Goal: Complete application form

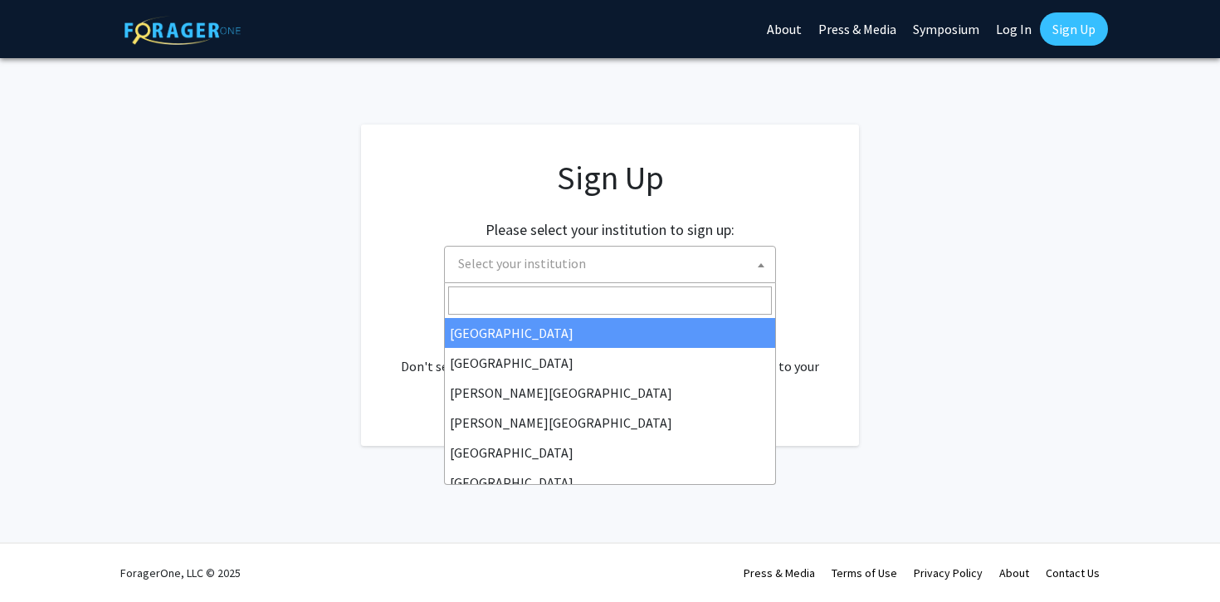
click at [608, 272] on span "Select your institution" at bounding box center [614, 264] width 324 height 34
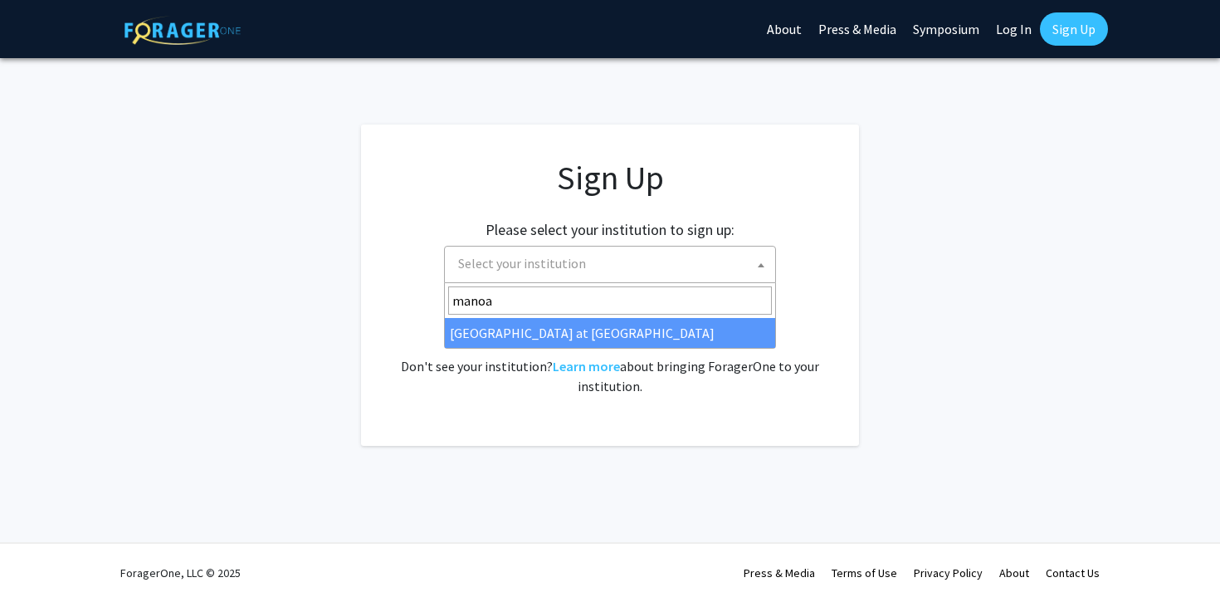
type input "manoa"
select select "18"
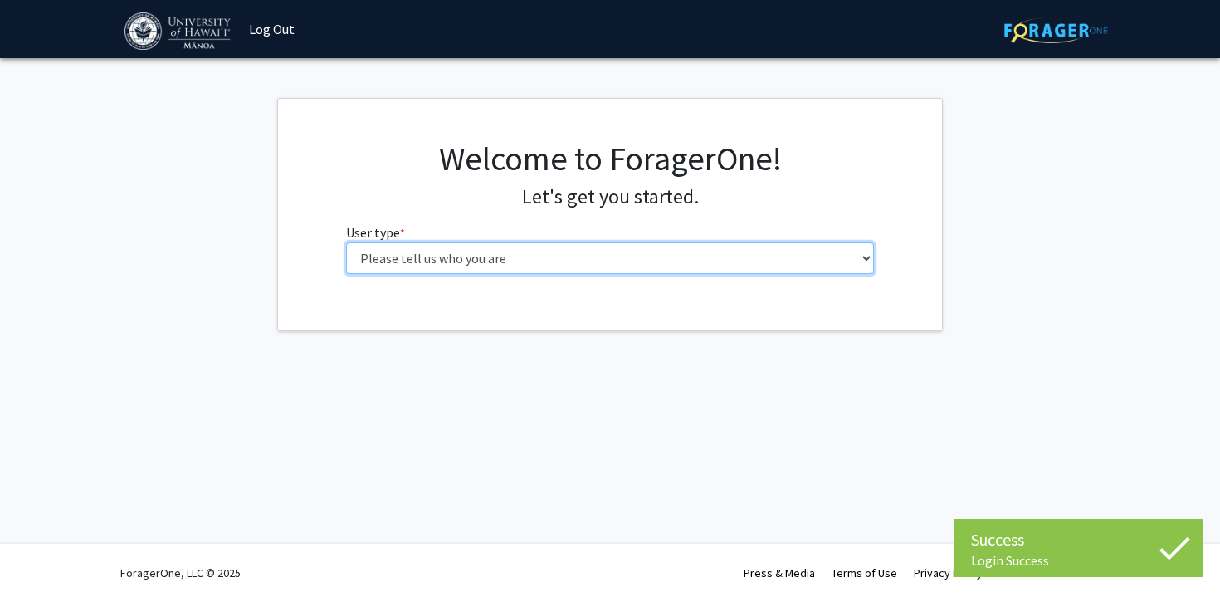
click at [589, 264] on select "Please tell us who you are Undergraduate Student Master's Student Doctoral Cand…" at bounding box center [610, 258] width 529 height 32
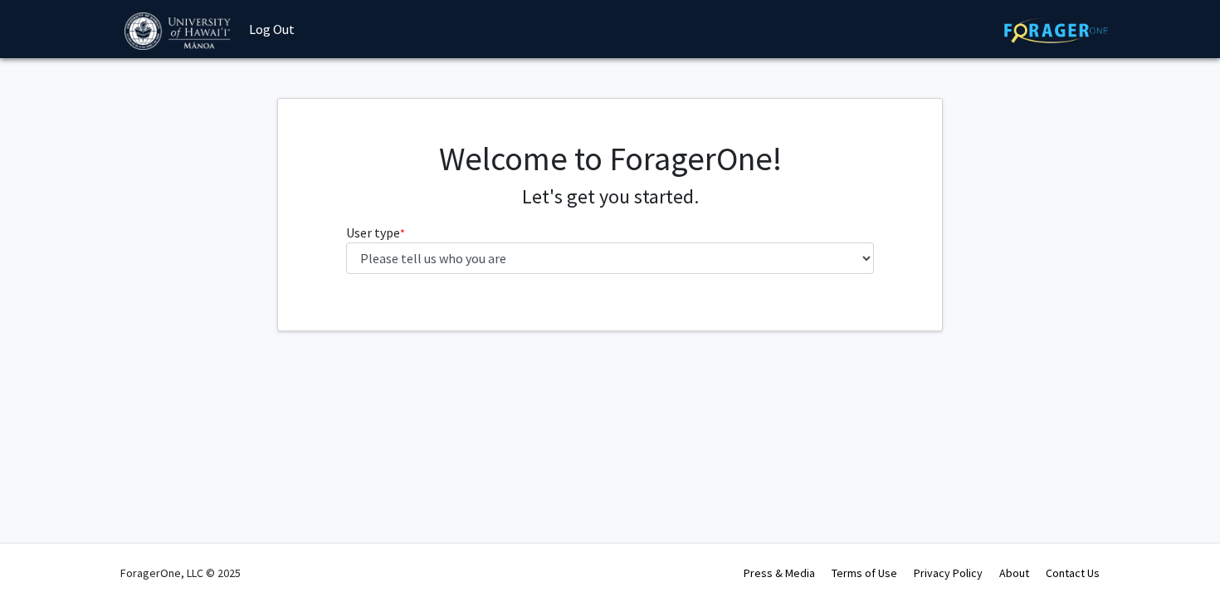
click at [692, 276] on div "Welcome to ForagerOne! Let's get you started. User type * required Please tell …" at bounding box center [611, 213] width 554 height 149
click at [690, 278] on div "Welcome to ForagerOne! Let's get you started. User type * required Please tell …" at bounding box center [611, 213] width 554 height 149
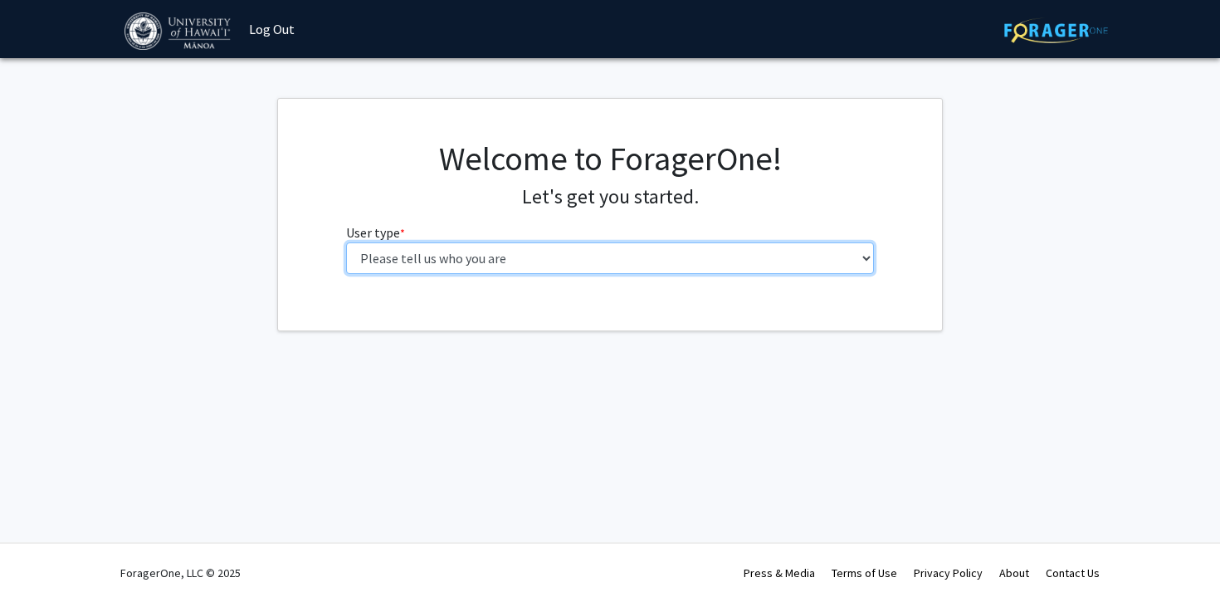
click at [698, 257] on select "Please tell us who you are Undergraduate Student Master's Student Doctoral Cand…" at bounding box center [610, 258] width 529 height 32
select select "1: undergrad"
click at [346, 242] on select "Please tell us who you are Undergraduate Student Master's Student Doctoral Cand…" at bounding box center [610, 258] width 529 height 32
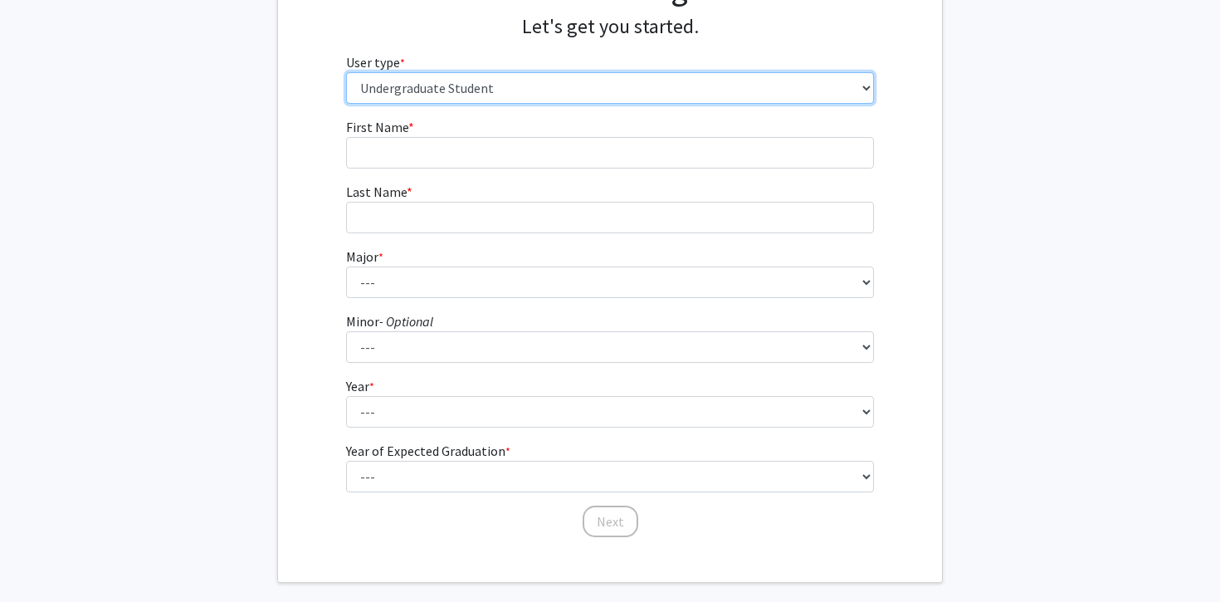
scroll to position [247, 0]
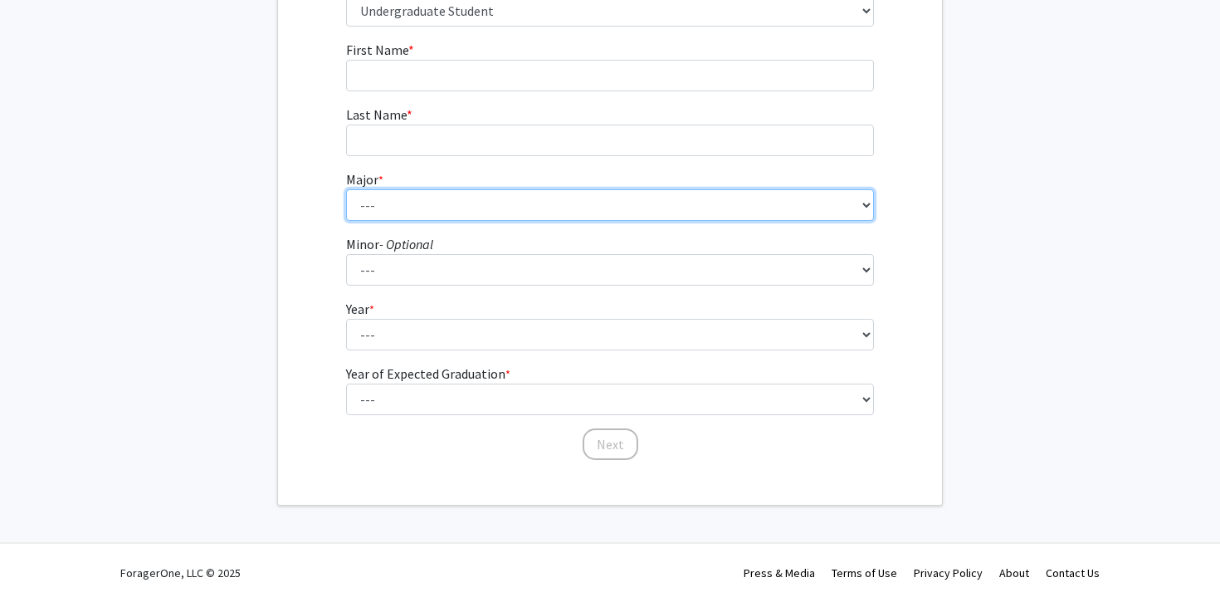
click at [438, 211] on select "--- Accounting American Studies Animal Sciences Anthropology Art Art History As…" at bounding box center [610, 205] width 529 height 32
select select "80: 1462"
click at [346, 189] on select "--- Accounting American Studies Animal Sciences Anthropology Art Art History As…" at bounding box center [610, 205] width 529 height 32
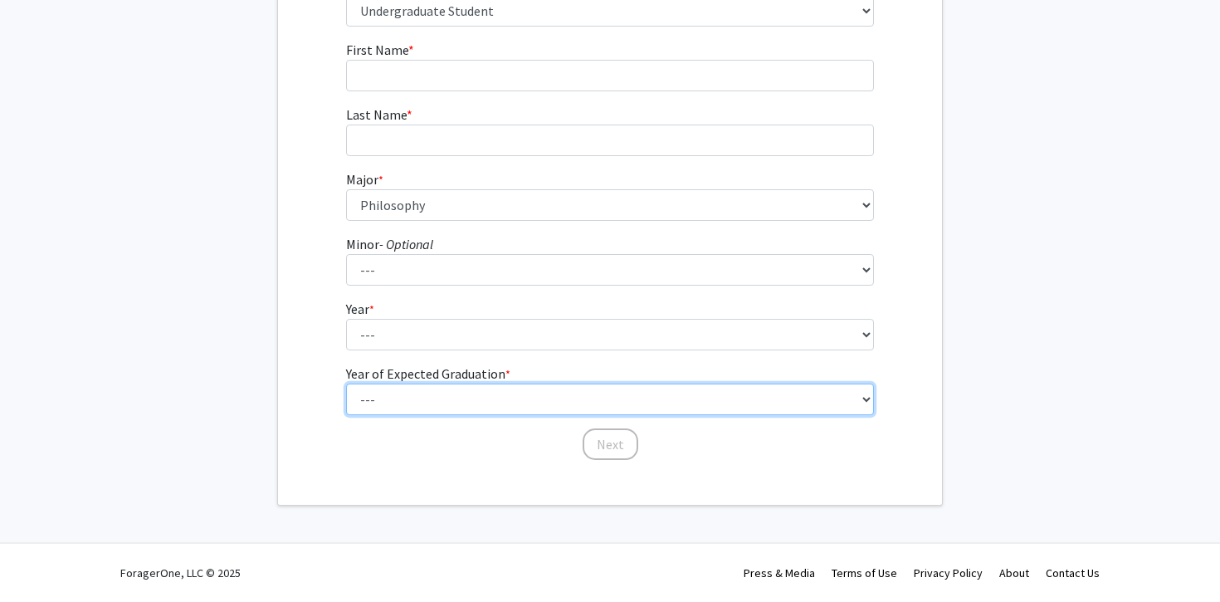
click at [436, 350] on select "--- 2025 2026 2027 2028 2029 2030 2031 2032 2033 2034" at bounding box center [610, 335] width 529 height 32
select select "1: 2025"
click at [346, 350] on select "--- 2025 2026 2027 2028 2029 2030 2031 2032 2033 2034" at bounding box center [610, 335] width 529 height 32
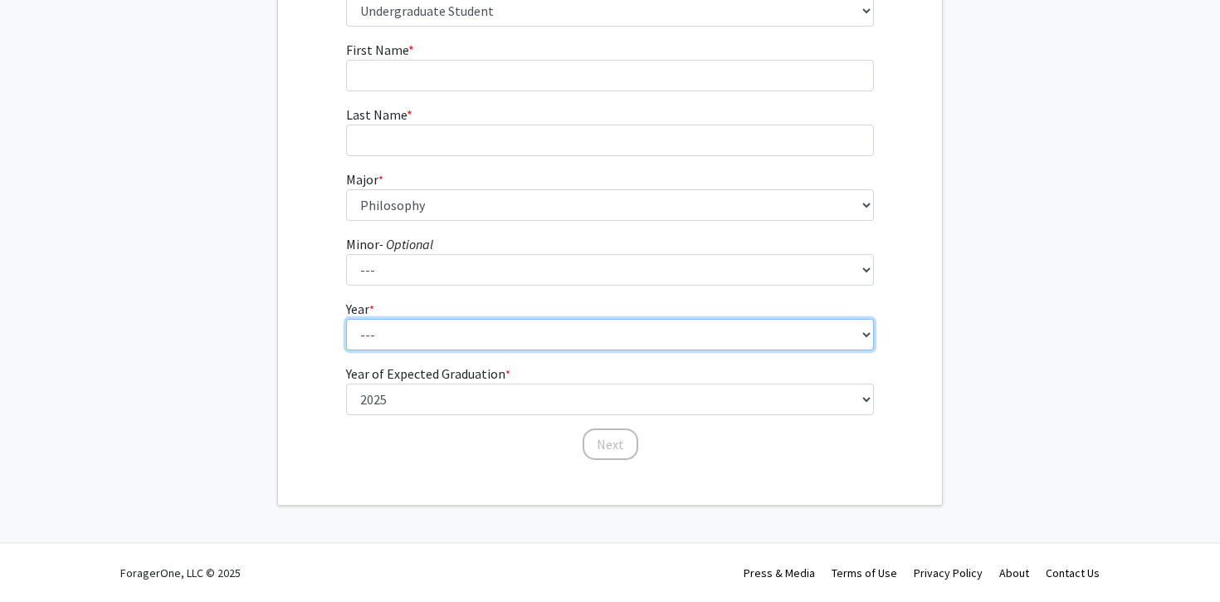
click at [441, 342] on select "--- First-year Sophomore Junior Senior Postbaccalaureate Certificate" at bounding box center [610, 335] width 529 height 32
select select "4: senior"
click at [346, 319] on select "--- First-year Sophomore Junior Senior Postbaccalaureate Certificate" at bounding box center [610, 335] width 529 height 32
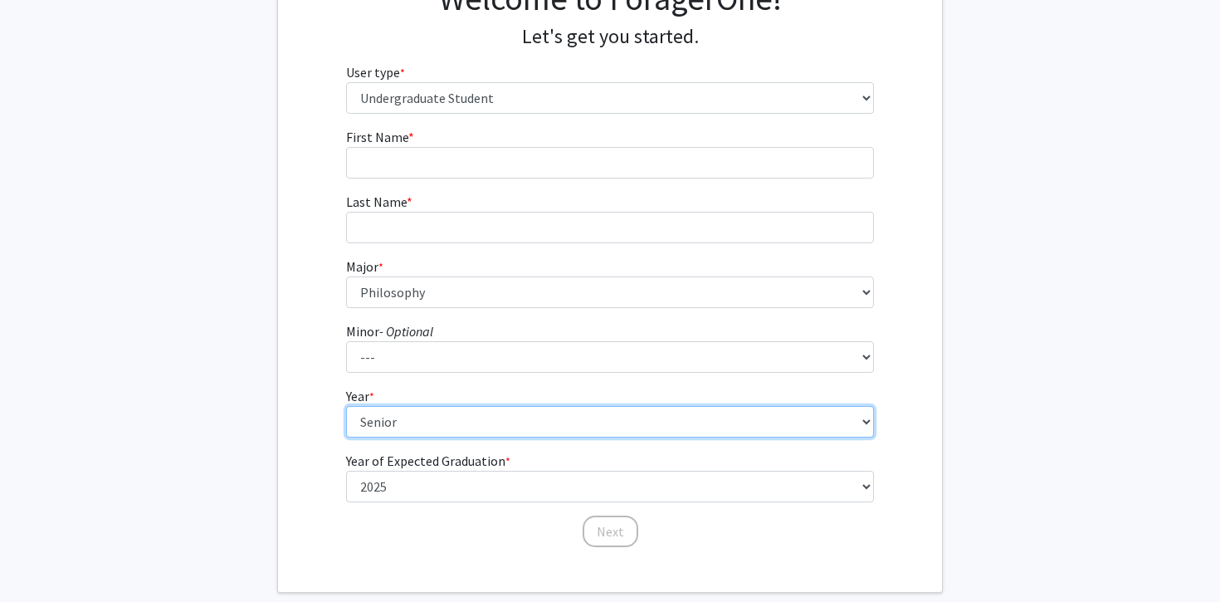
scroll to position [150, 0]
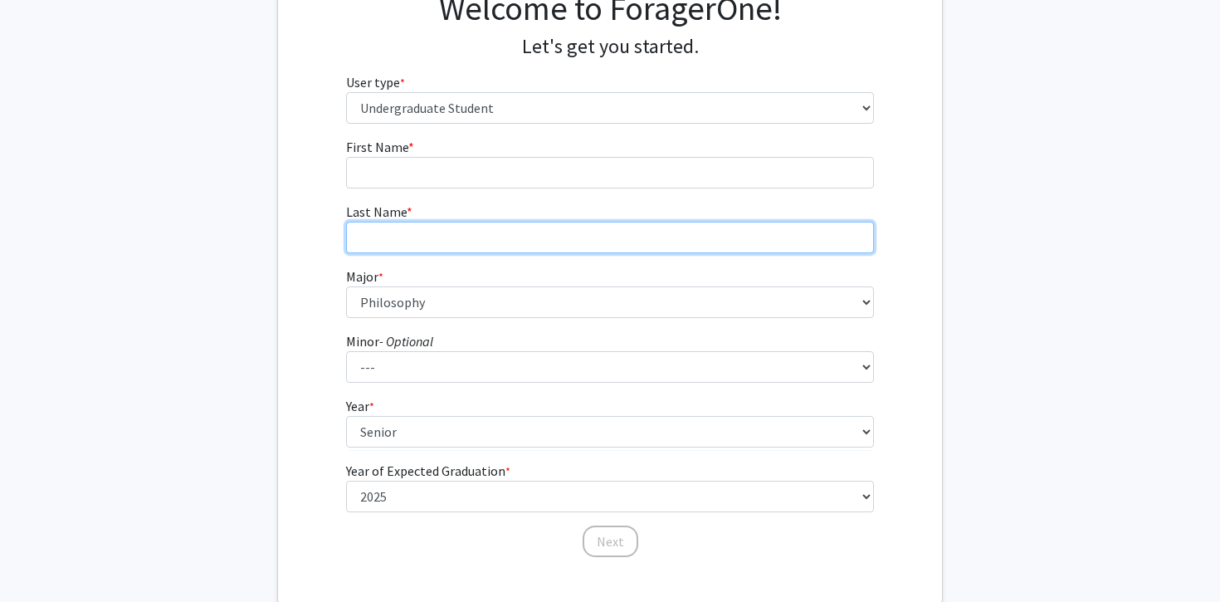
click at [422, 247] on input "Last Name * required" at bounding box center [610, 238] width 529 height 32
type input "Teso"
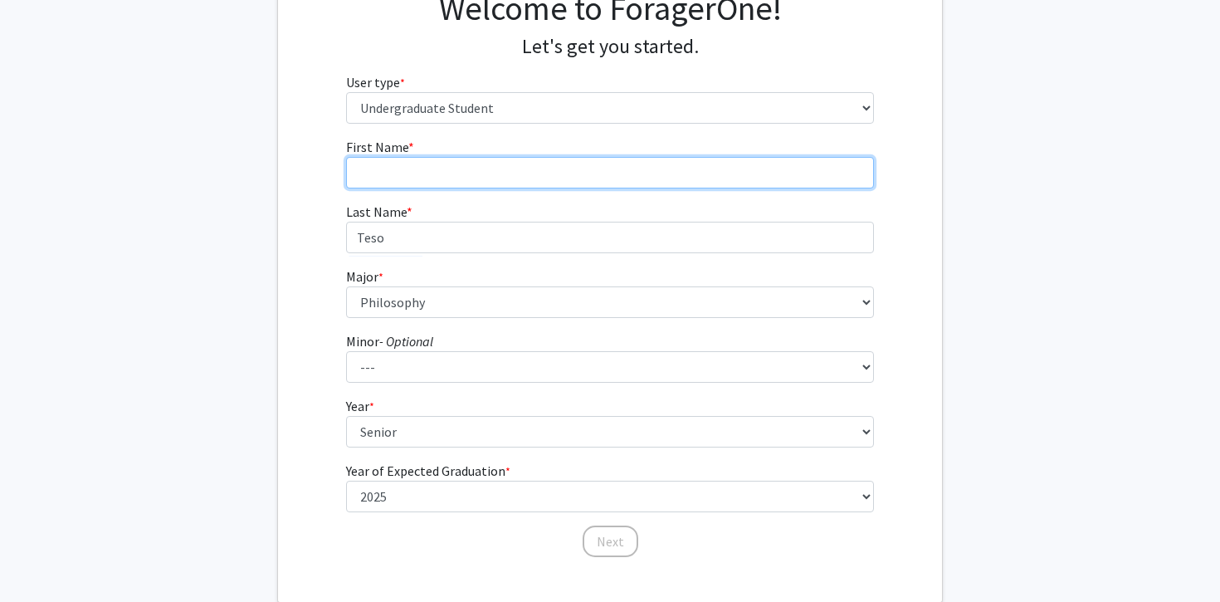
click at [404, 186] on input "First Name * required" at bounding box center [610, 173] width 529 height 32
type input "[PERSON_NAME]"
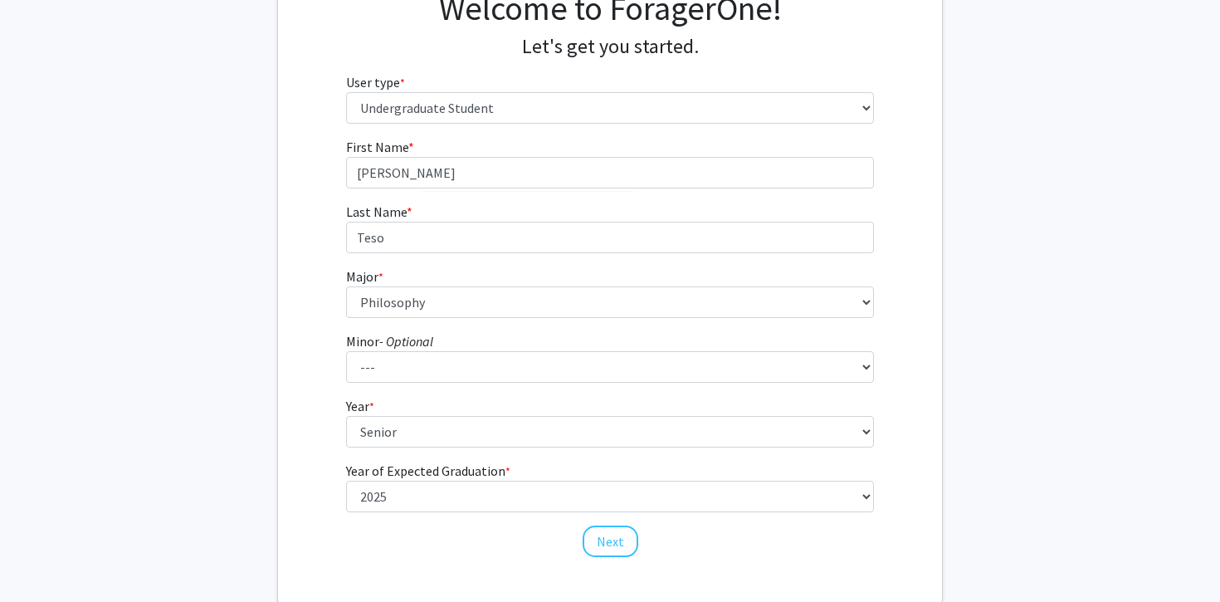
click at [507, 546] on div "First Name * required [PERSON_NAME] Last Name * required Teso Major * required …" at bounding box center [611, 348] width 554 height 422
click at [615, 543] on button "Next" at bounding box center [611, 542] width 56 height 32
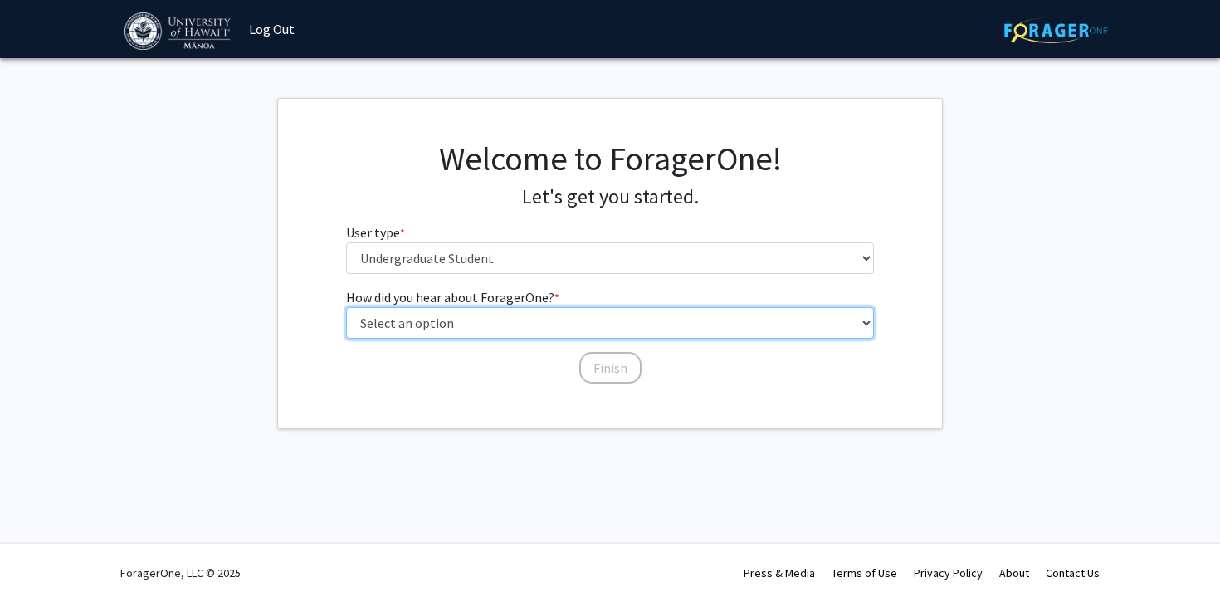
click at [412, 319] on select "Select an option Peer/student recommendation Faculty/staff recommendation Unive…" at bounding box center [610, 323] width 529 height 32
select select "4: university_email"
click at [346, 307] on select "Select an option Peer/student recommendation Faculty/staff recommendation Unive…" at bounding box center [610, 323] width 529 height 32
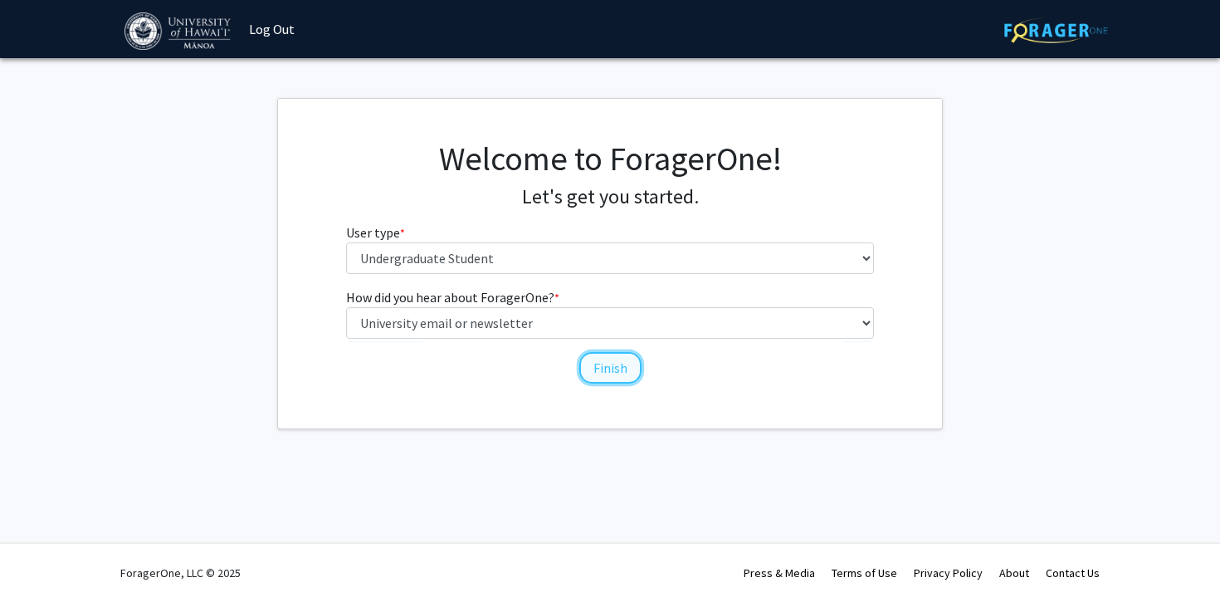
click at [616, 369] on button "Finish" at bounding box center [611, 368] width 62 height 32
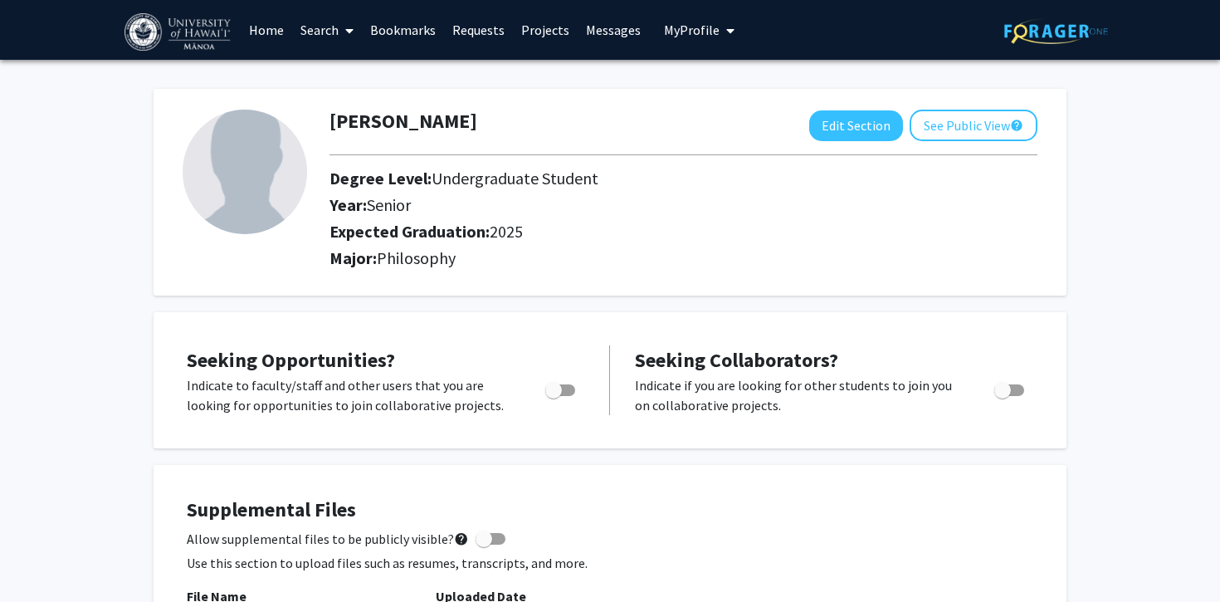
click at [318, 32] on link "Search" at bounding box center [327, 30] width 70 height 58
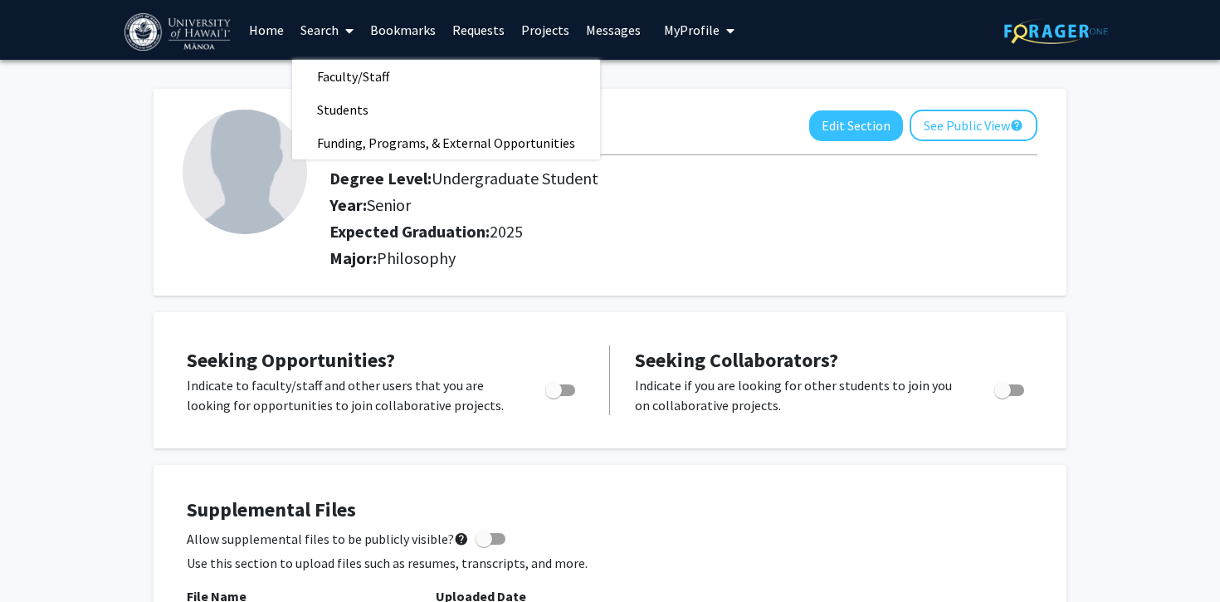
click at [560, 22] on link "Projects" at bounding box center [545, 30] width 65 height 58
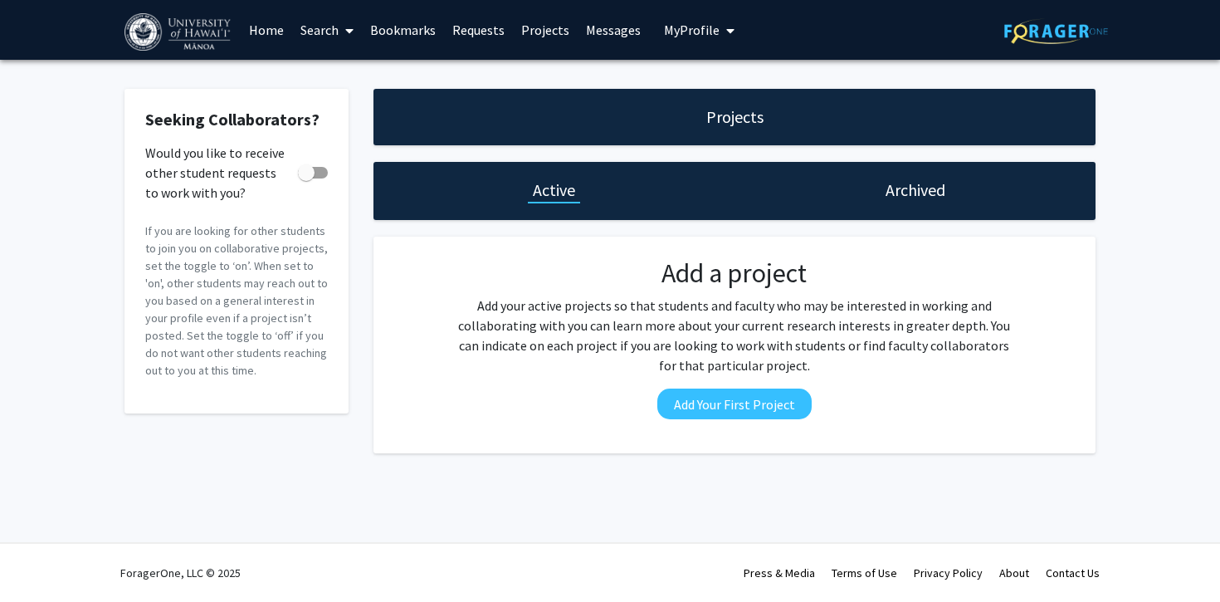
click at [284, 28] on link "Home" at bounding box center [266, 30] width 51 height 58
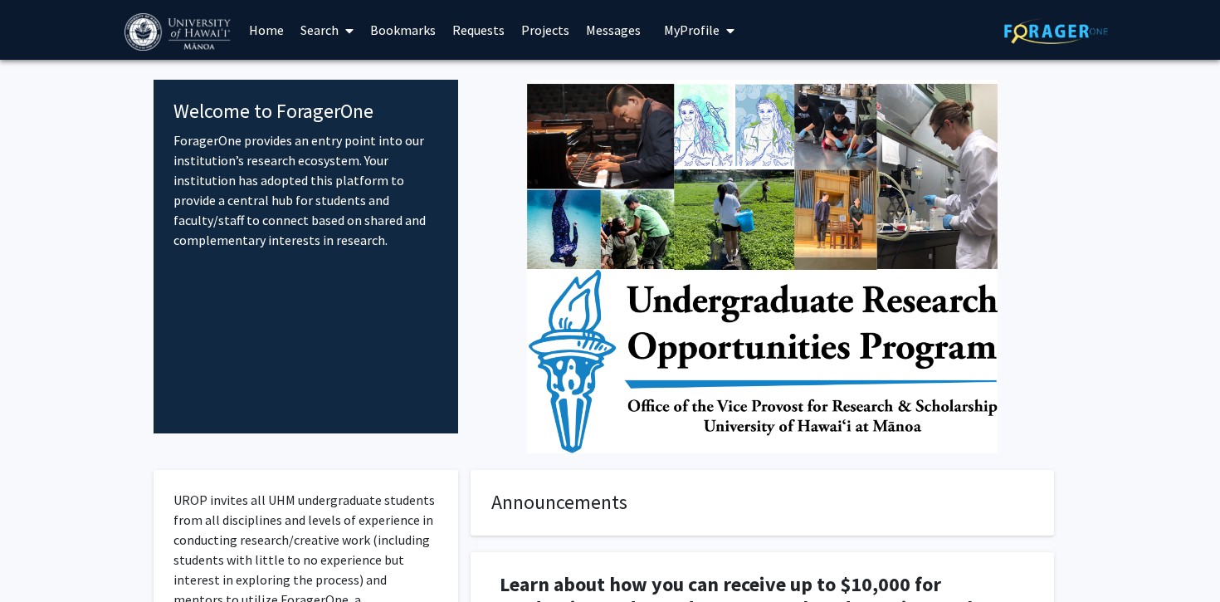
click at [705, 29] on span "My Profile" at bounding box center [692, 30] width 56 height 17
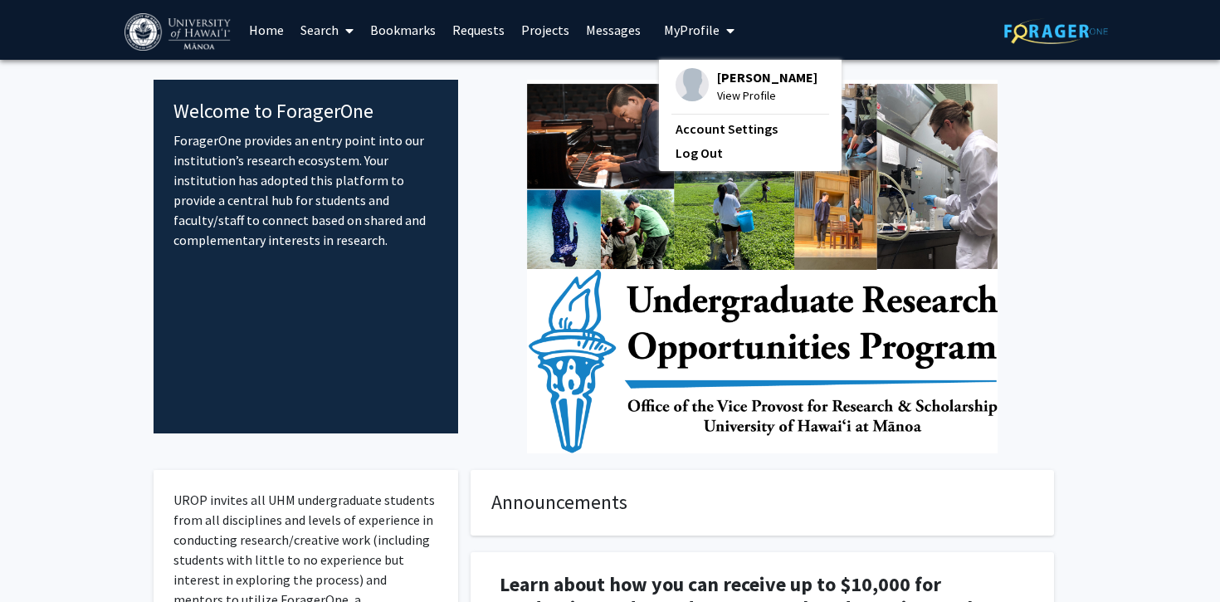
click at [303, 38] on link "Search" at bounding box center [327, 30] width 70 height 58
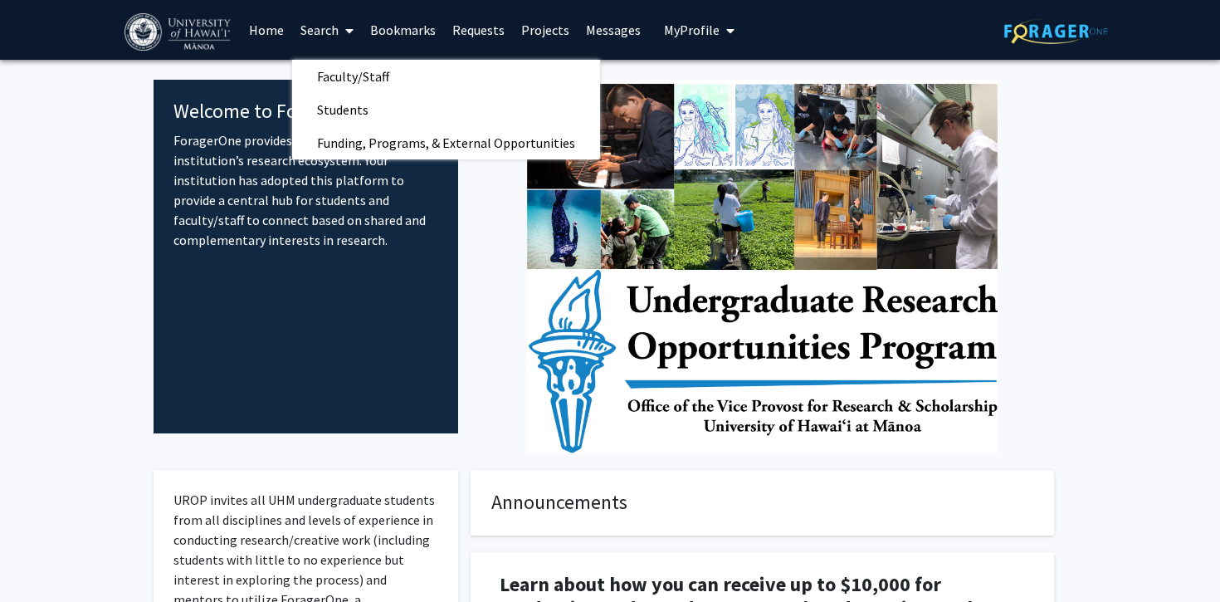
click at [538, 26] on link "Projects" at bounding box center [545, 30] width 65 height 58
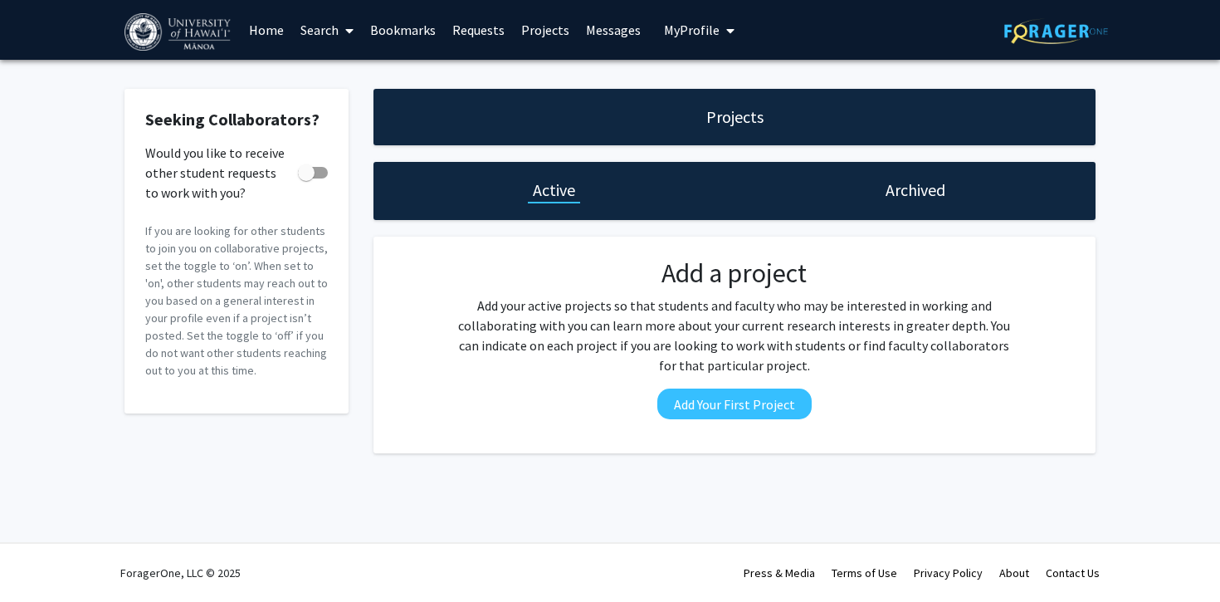
click at [652, 121] on div "Projects" at bounding box center [735, 117] width 722 height 56
click at [622, 40] on link "Messages" at bounding box center [613, 30] width 71 height 58
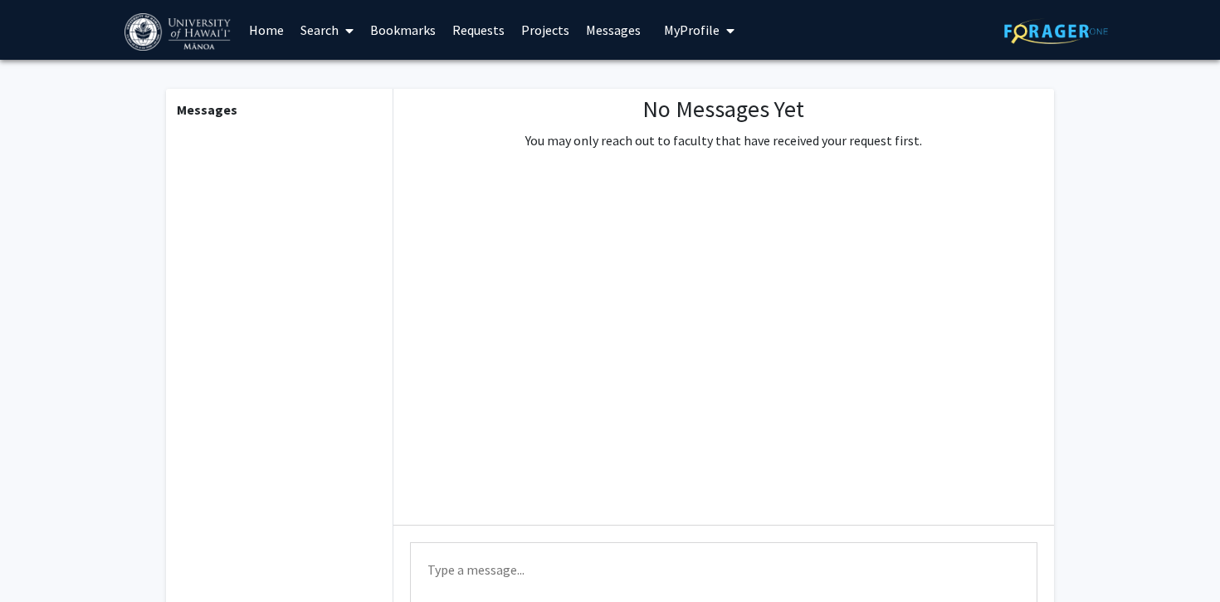
click at [664, 27] on span "My Profile" at bounding box center [692, 30] width 56 height 17
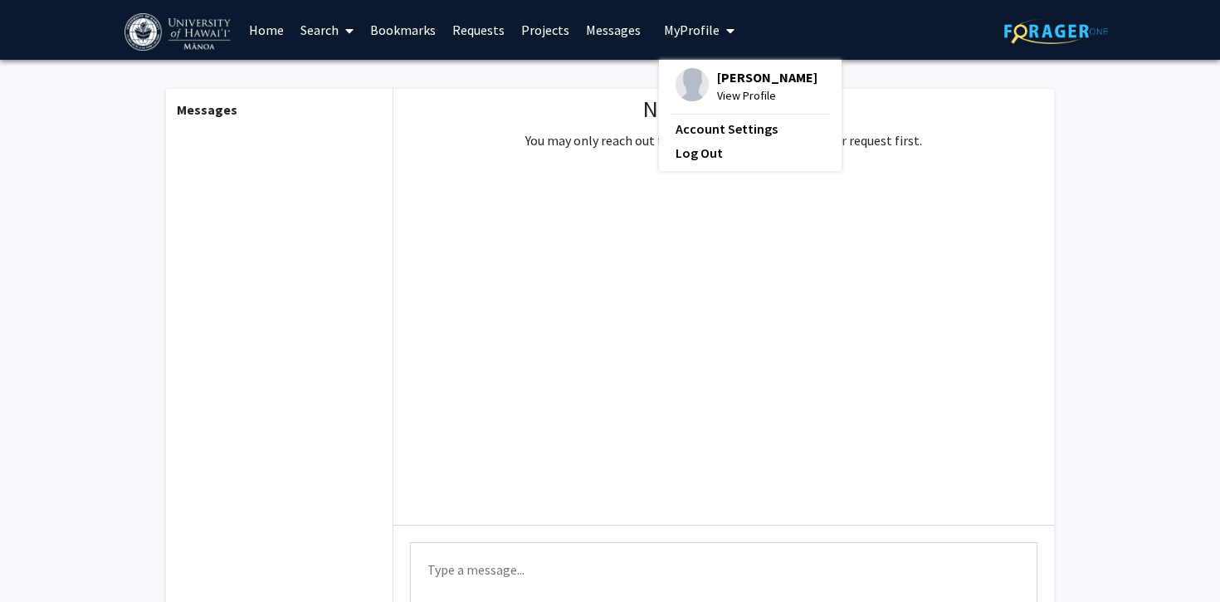
click at [267, 39] on link "Home" at bounding box center [266, 30] width 51 height 58
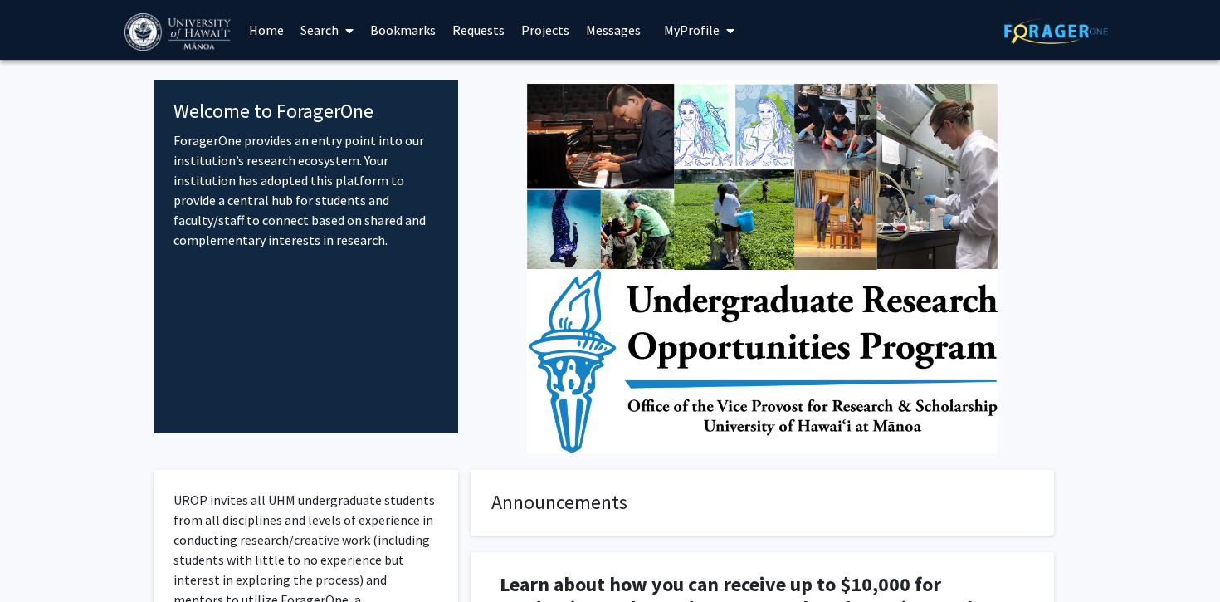
click at [720, 51] on span "My profile dropdown to access profile and logout" at bounding box center [727, 31] width 15 height 58
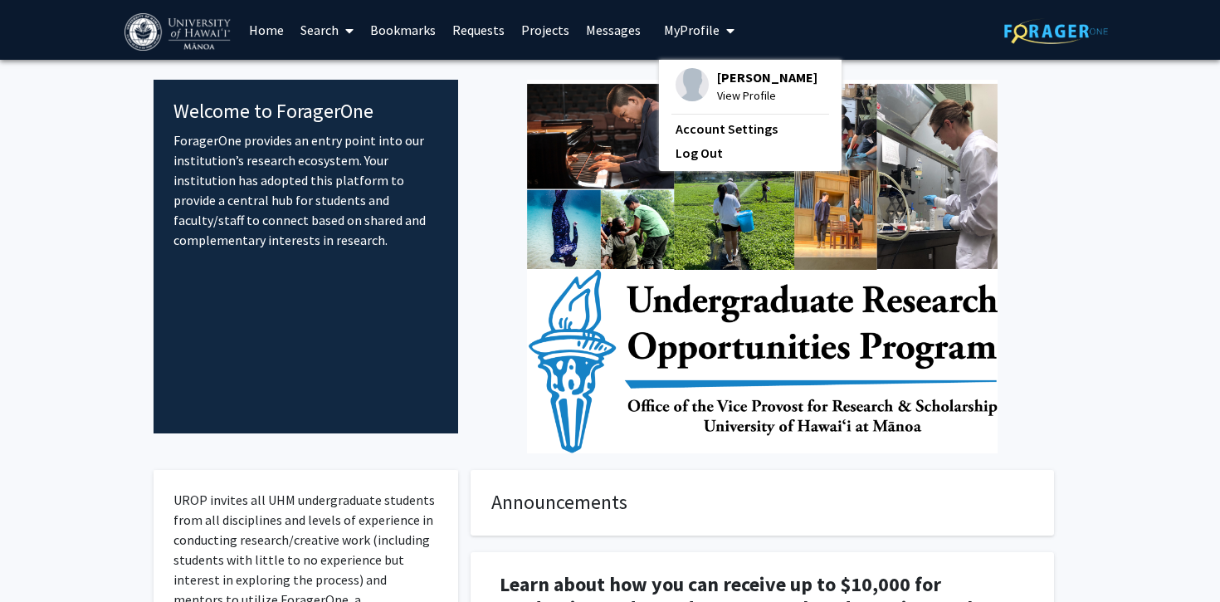
click at [692, 87] on img at bounding box center [692, 84] width 33 height 33
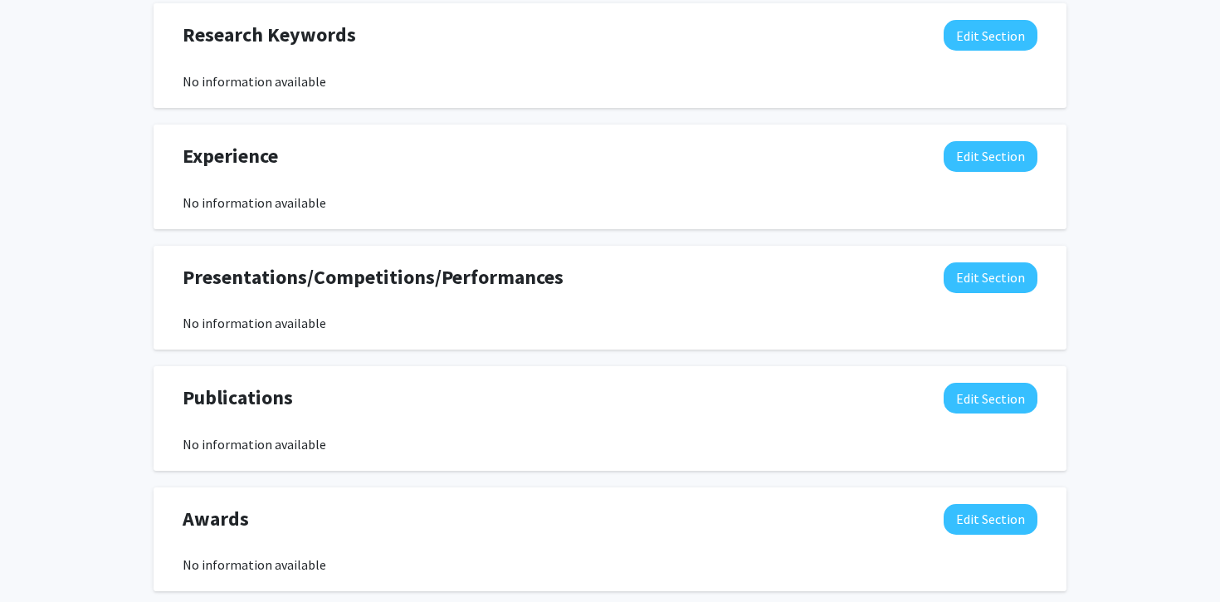
scroll to position [841, 0]
